Goal: Navigation & Orientation: Find specific page/section

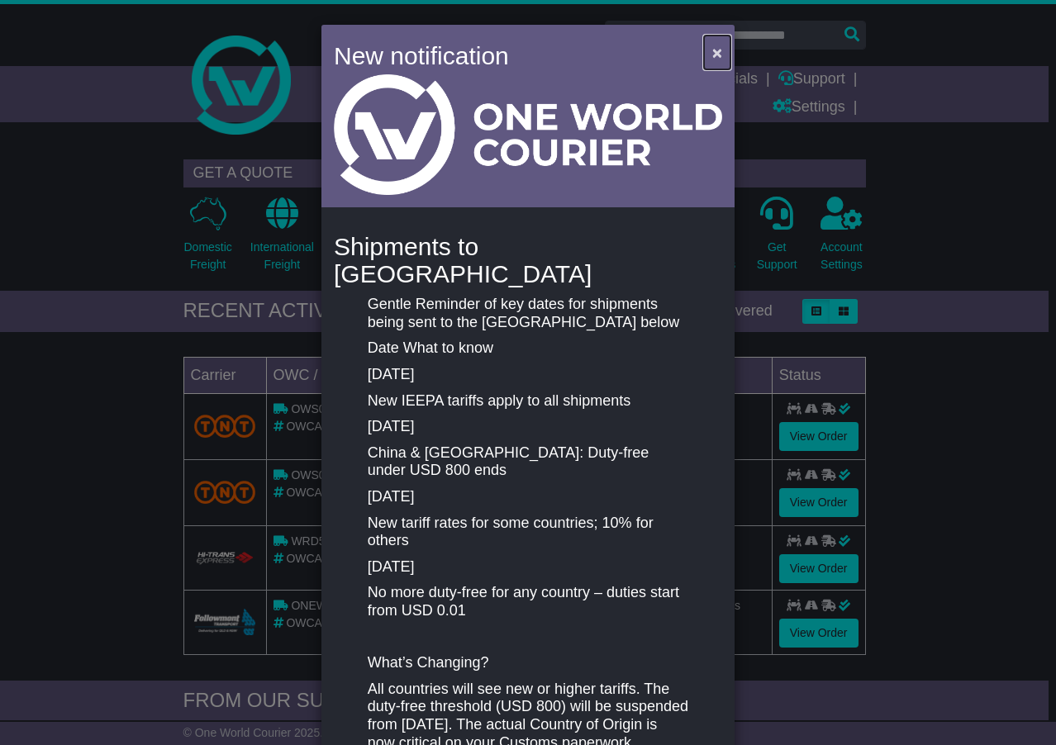
click at [712, 49] on span "×" at bounding box center [717, 52] width 10 height 19
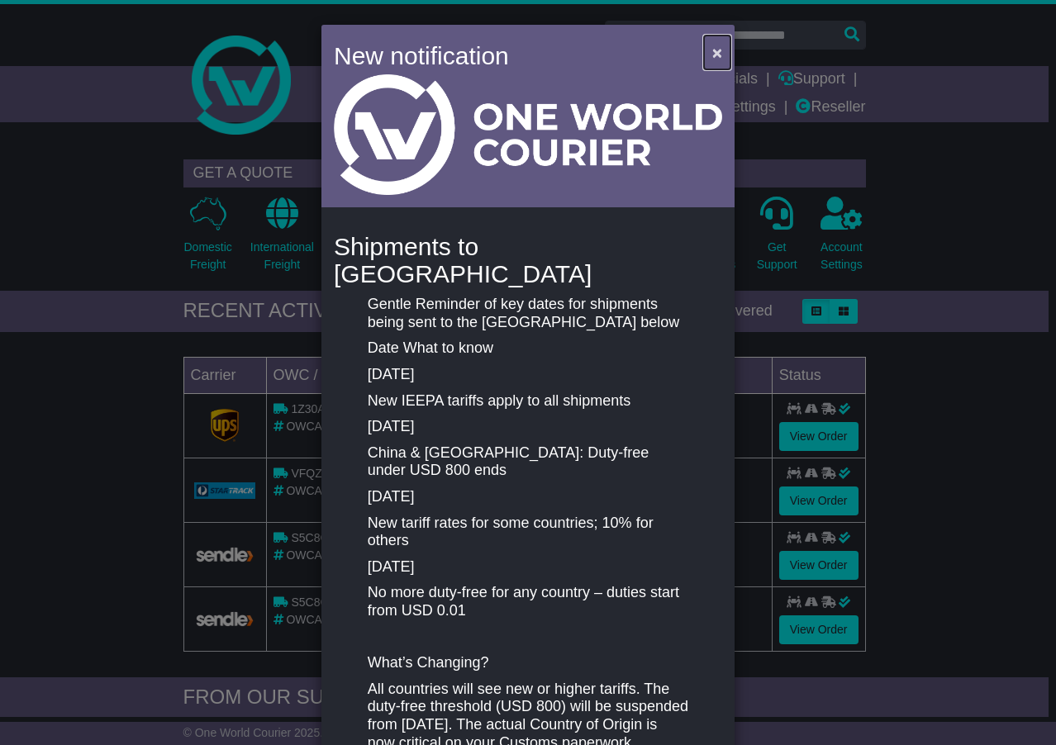
click at [716, 48] on span "×" at bounding box center [717, 52] width 10 height 19
click at [712, 50] on span "×" at bounding box center [717, 52] width 10 height 19
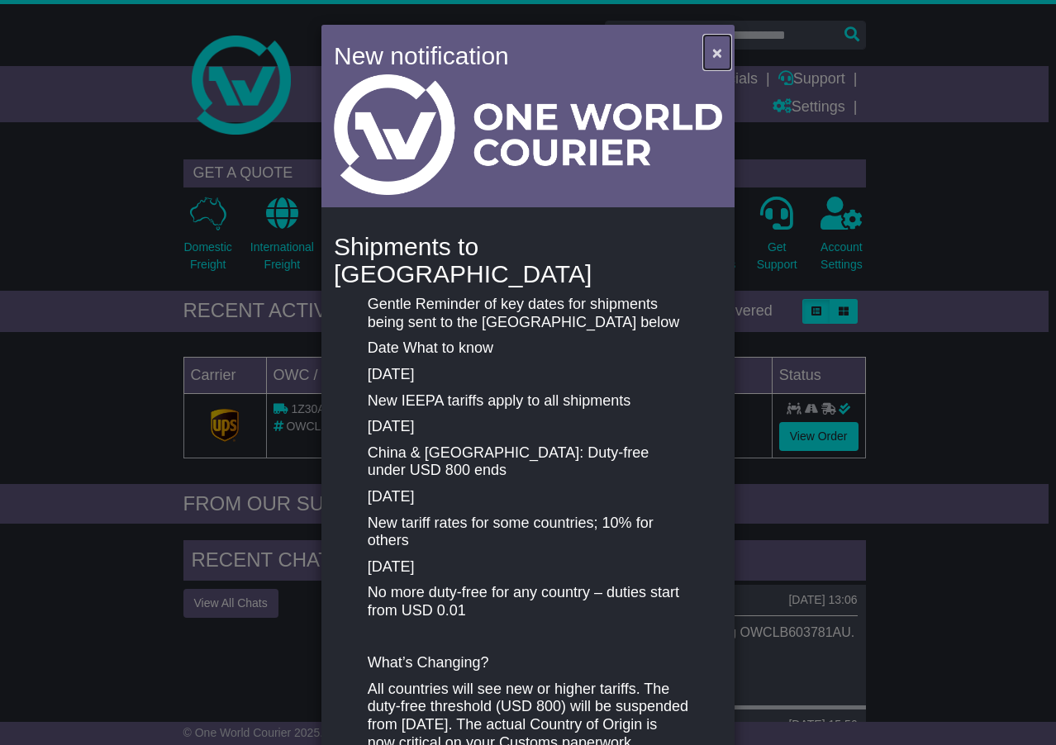
click at [706, 54] on button "×" at bounding box center [717, 53] width 26 height 34
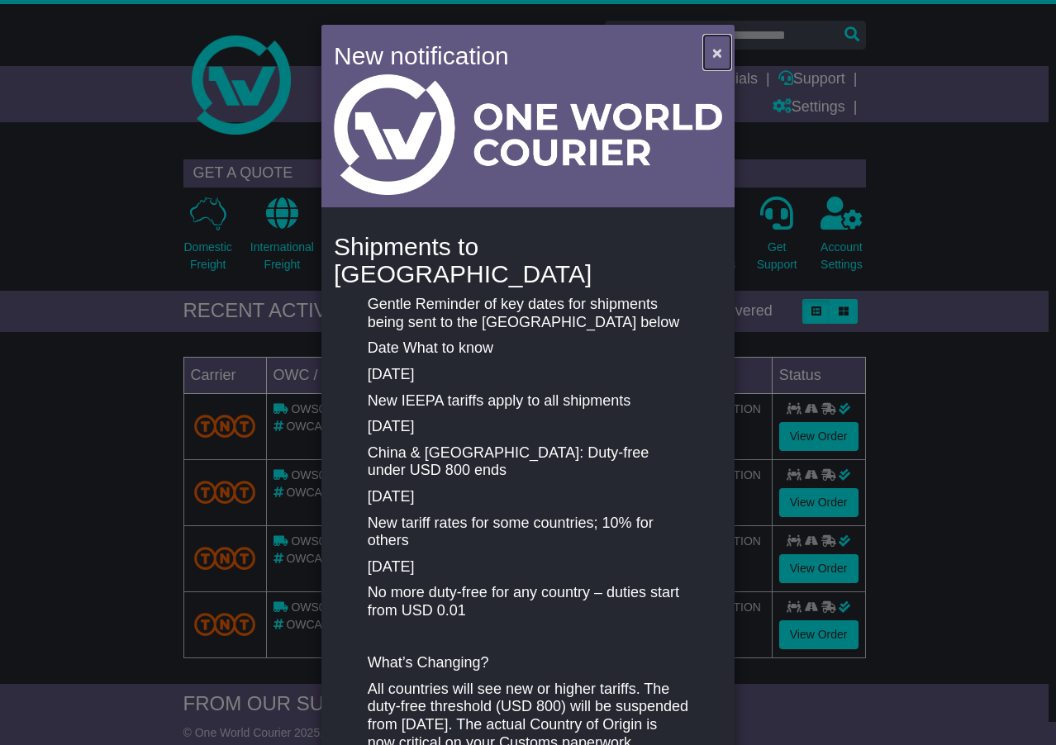
click at [712, 50] on span "×" at bounding box center [717, 52] width 10 height 19
